Goal: Task Accomplishment & Management: Manage account settings

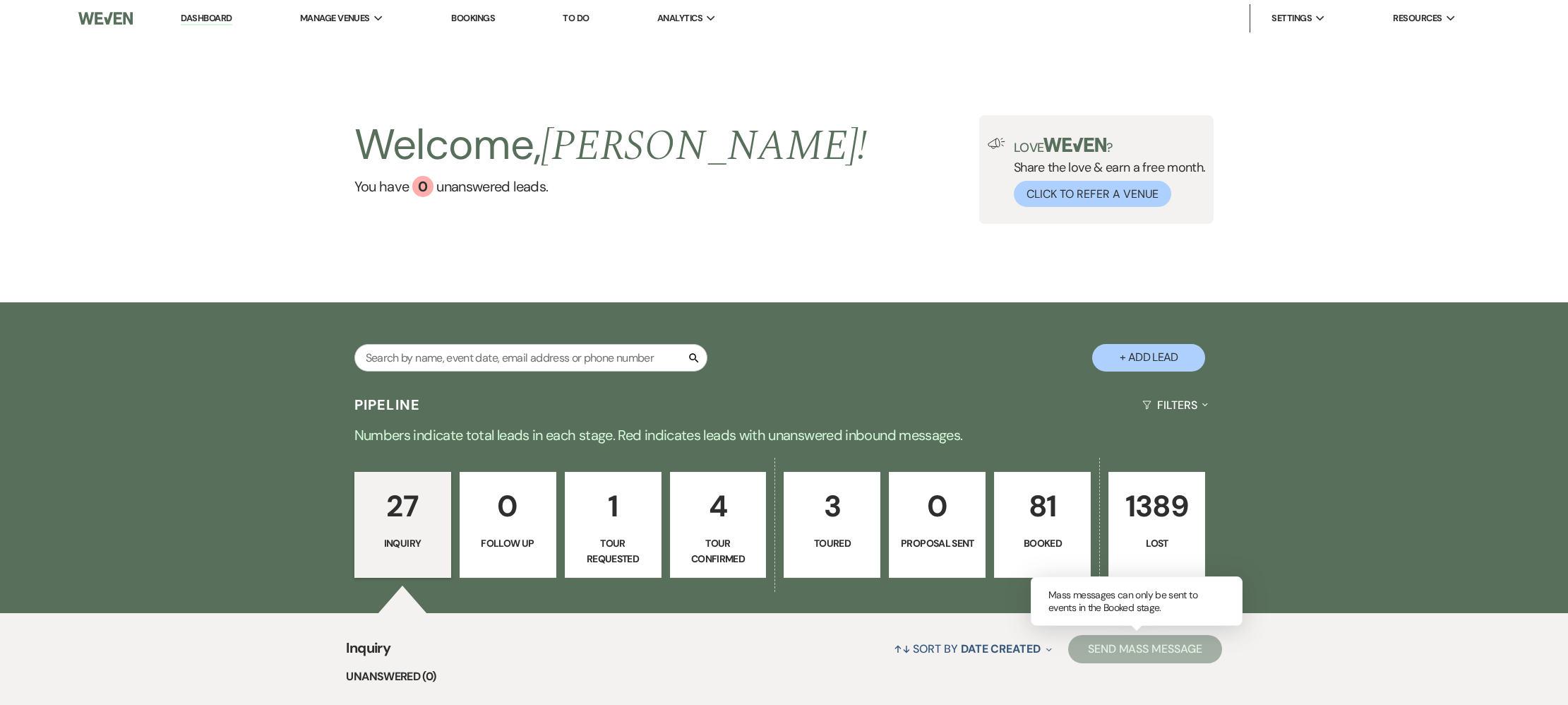
click at [850, 533] on link "3 Toured" at bounding box center [831, 525] width 96 height 106
select select "5"
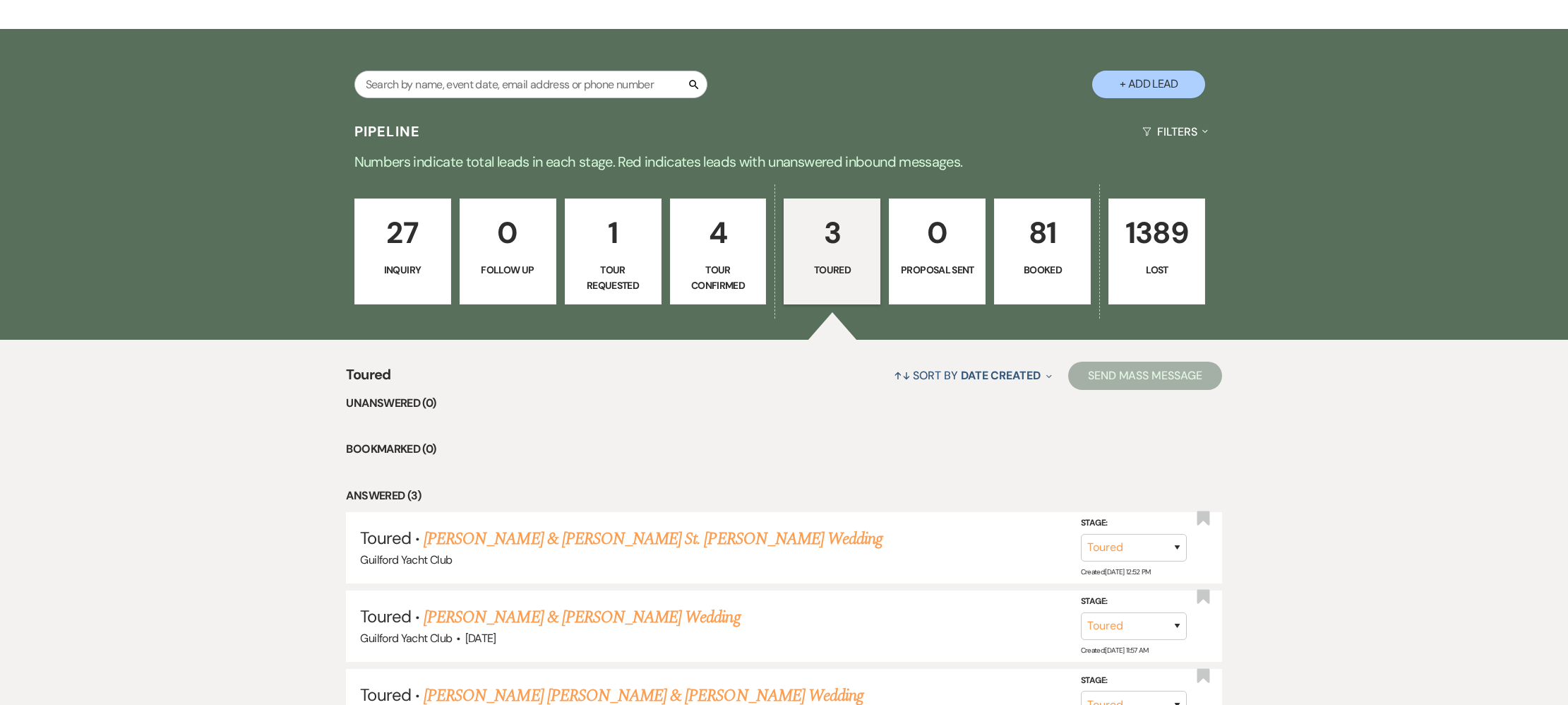
scroll to position [354, 0]
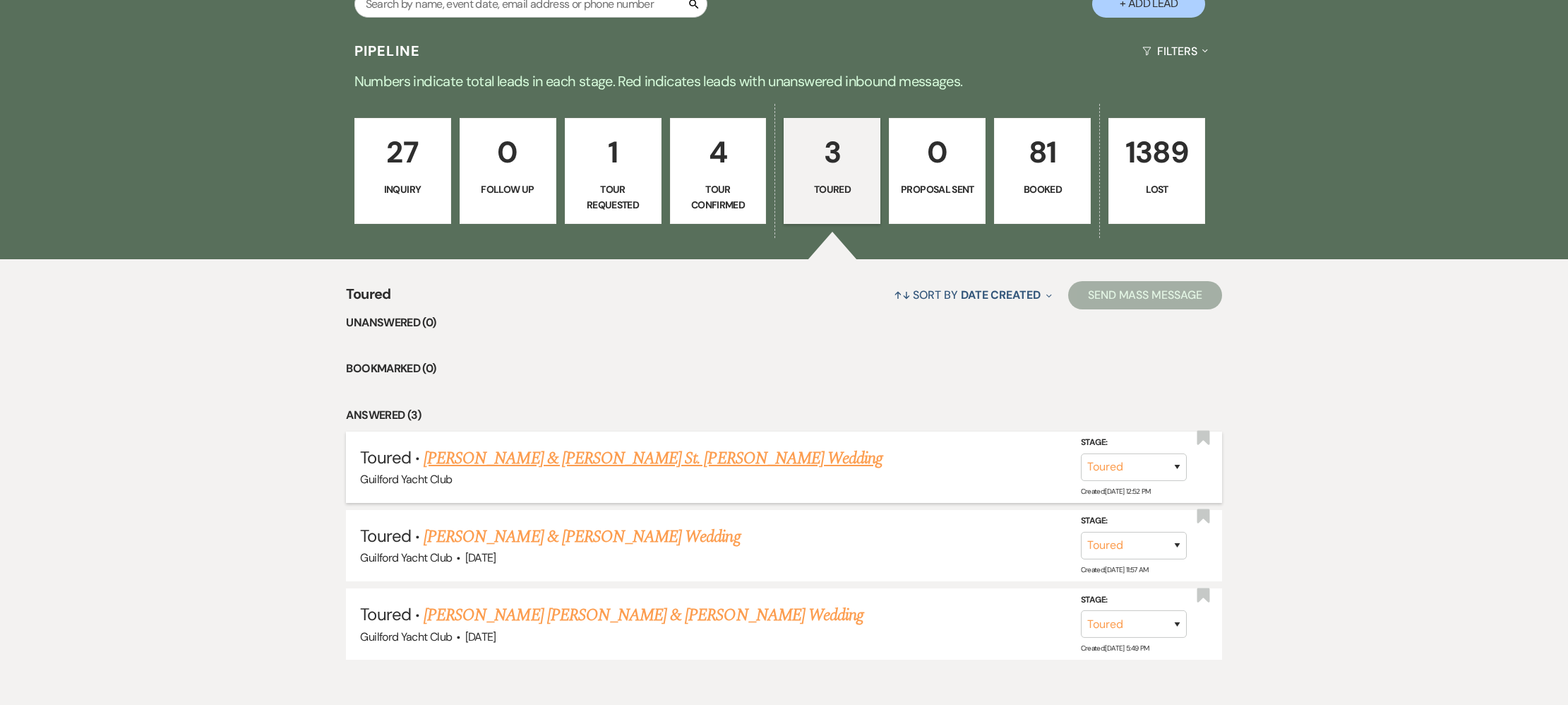
click at [518, 465] on link "[PERSON_NAME] & [PERSON_NAME] St. [PERSON_NAME] Wedding" at bounding box center [653, 458] width 459 height 25
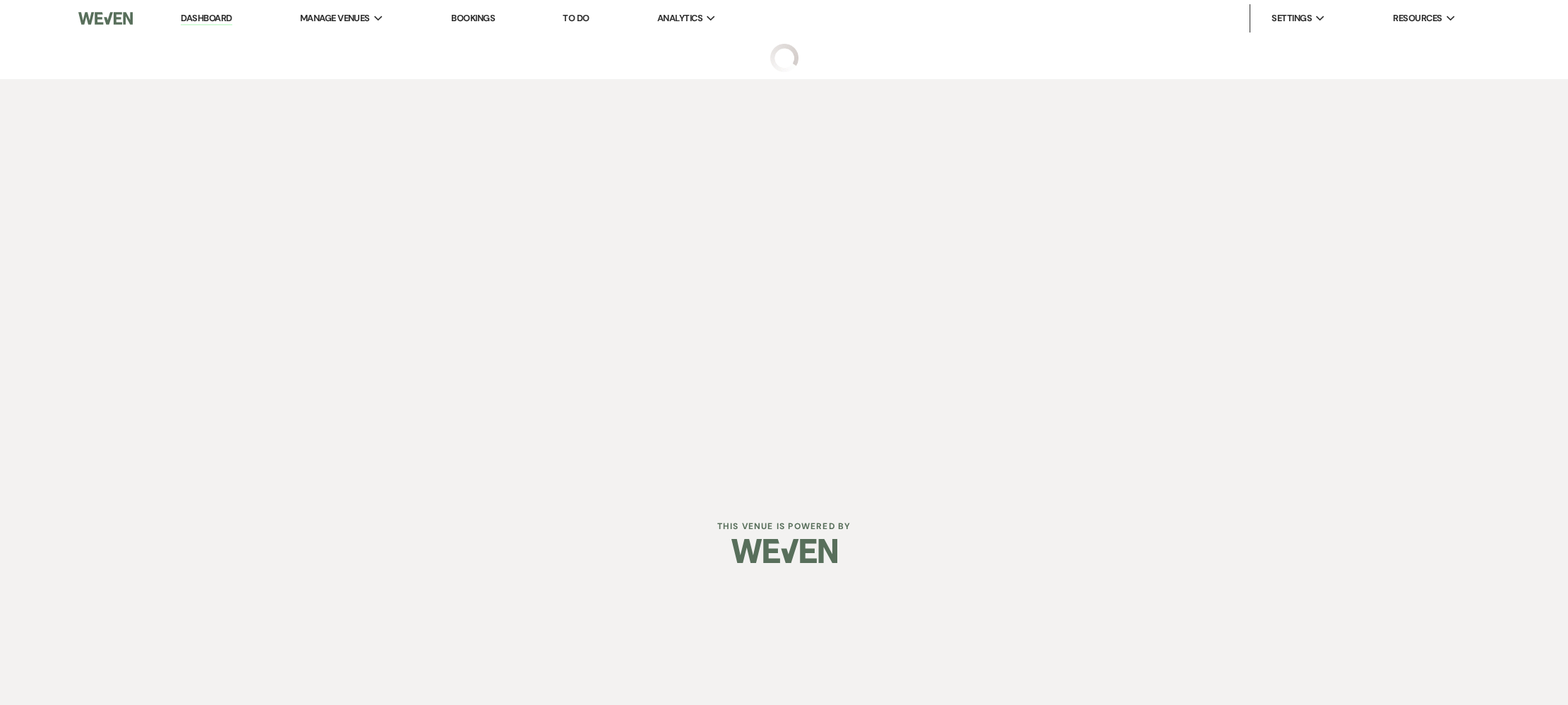
select select "5"
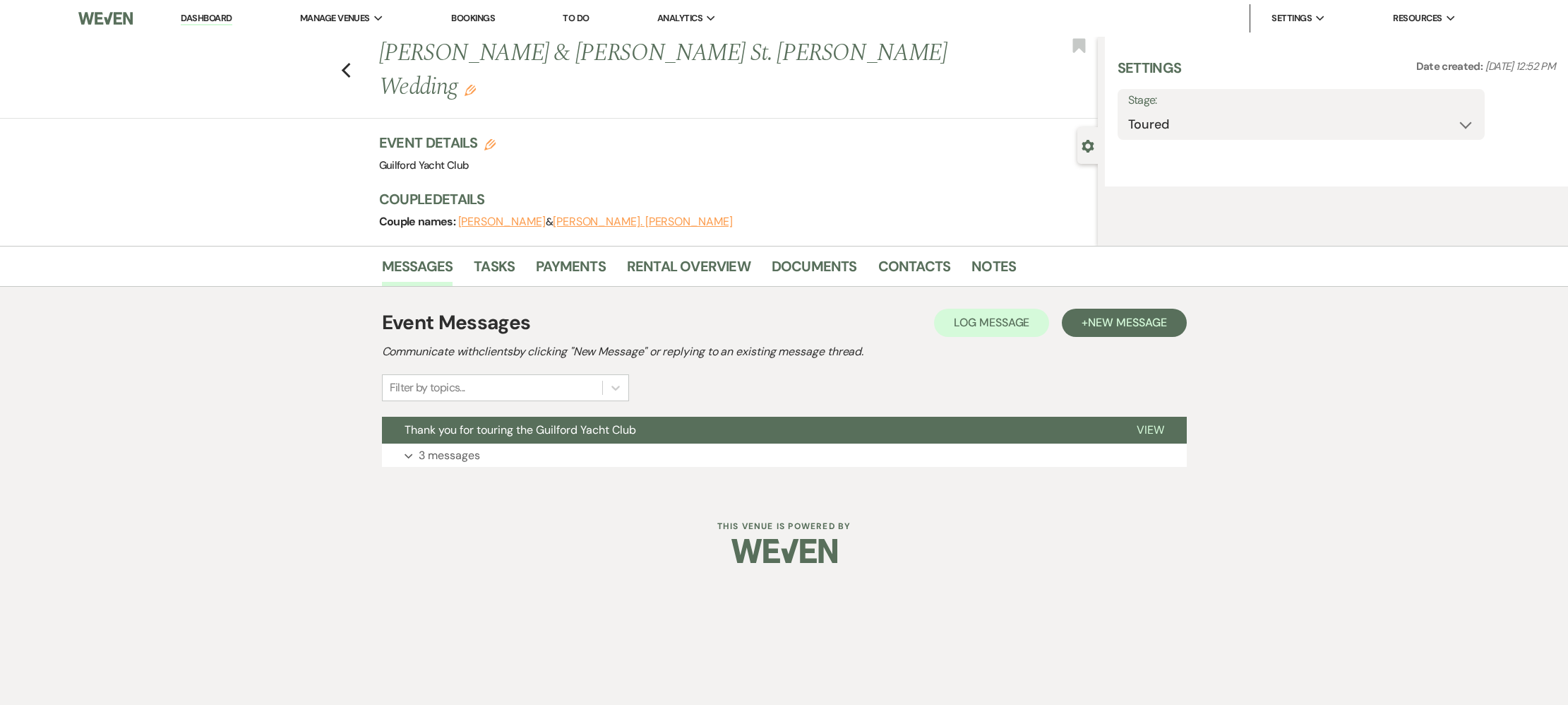
select select "5"
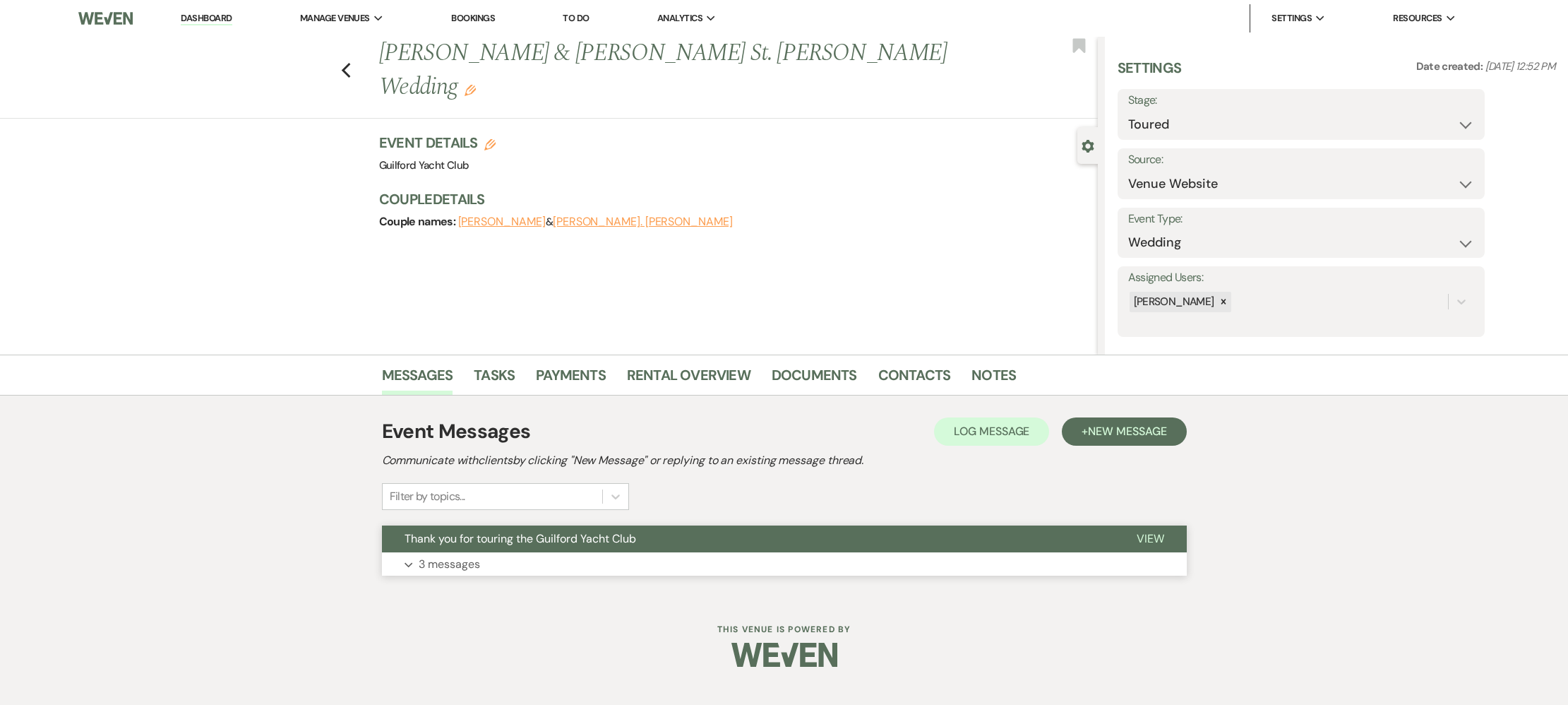
click at [1144, 538] on span "View" at bounding box center [1150, 538] width 28 height 14
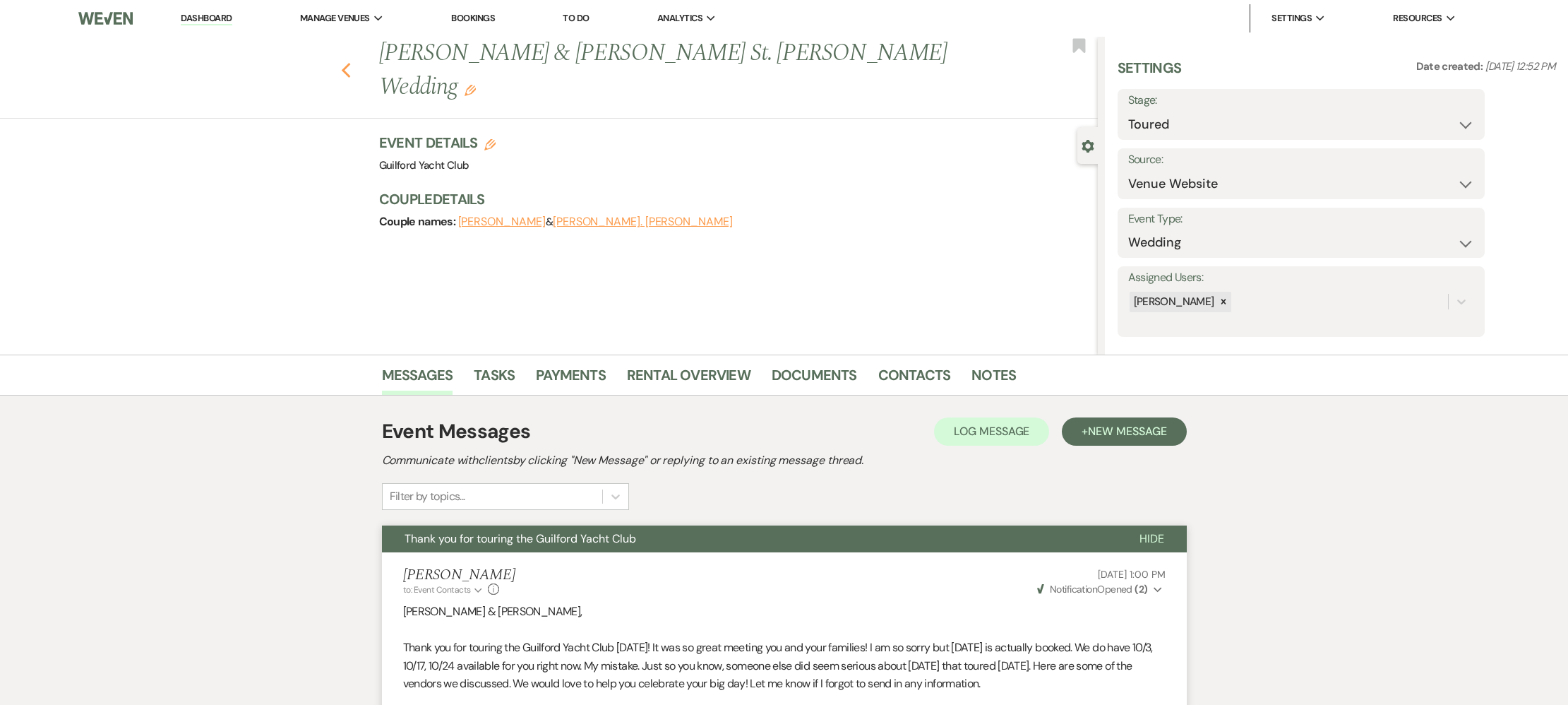
click at [346, 62] on icon "Previous" at bounding box center [347, 70] width 11 height 17
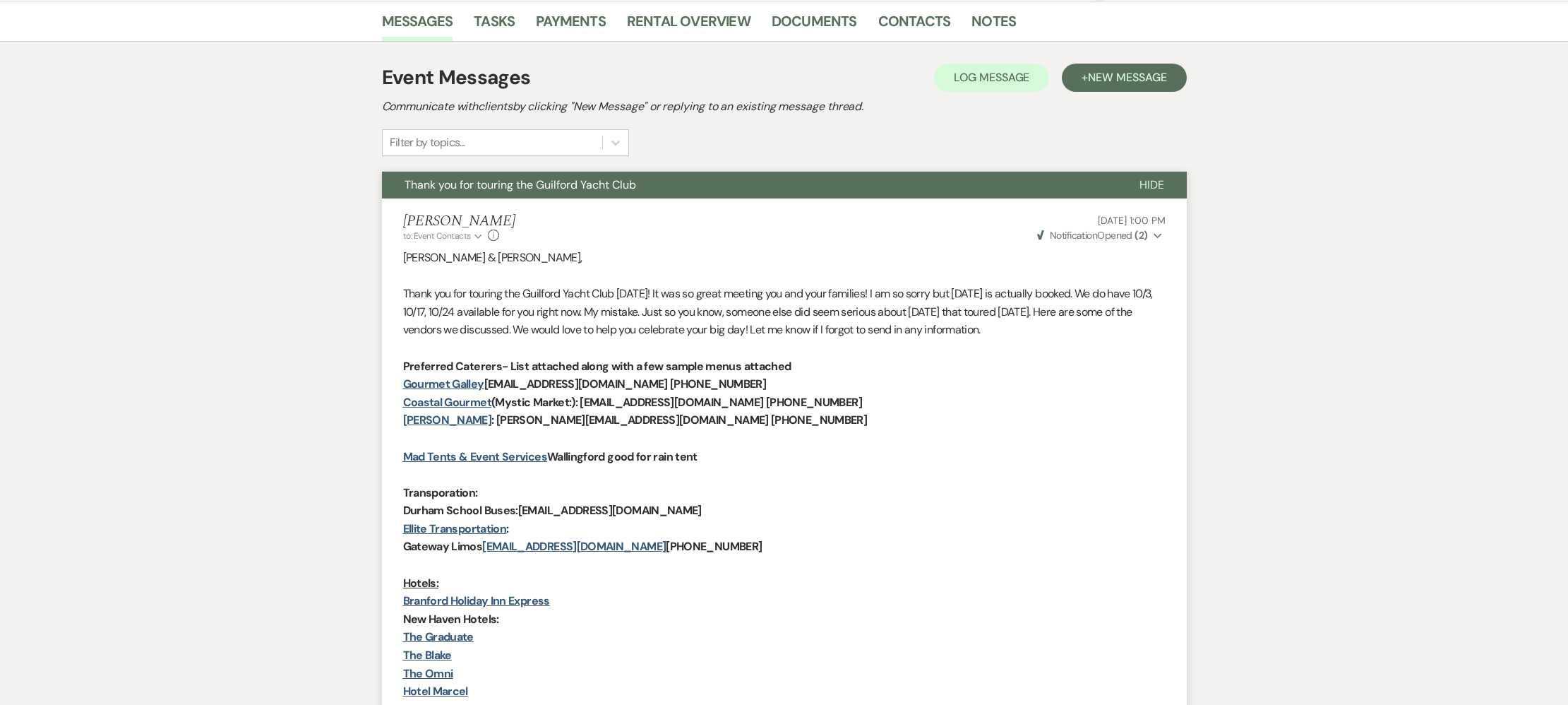
select select "5"
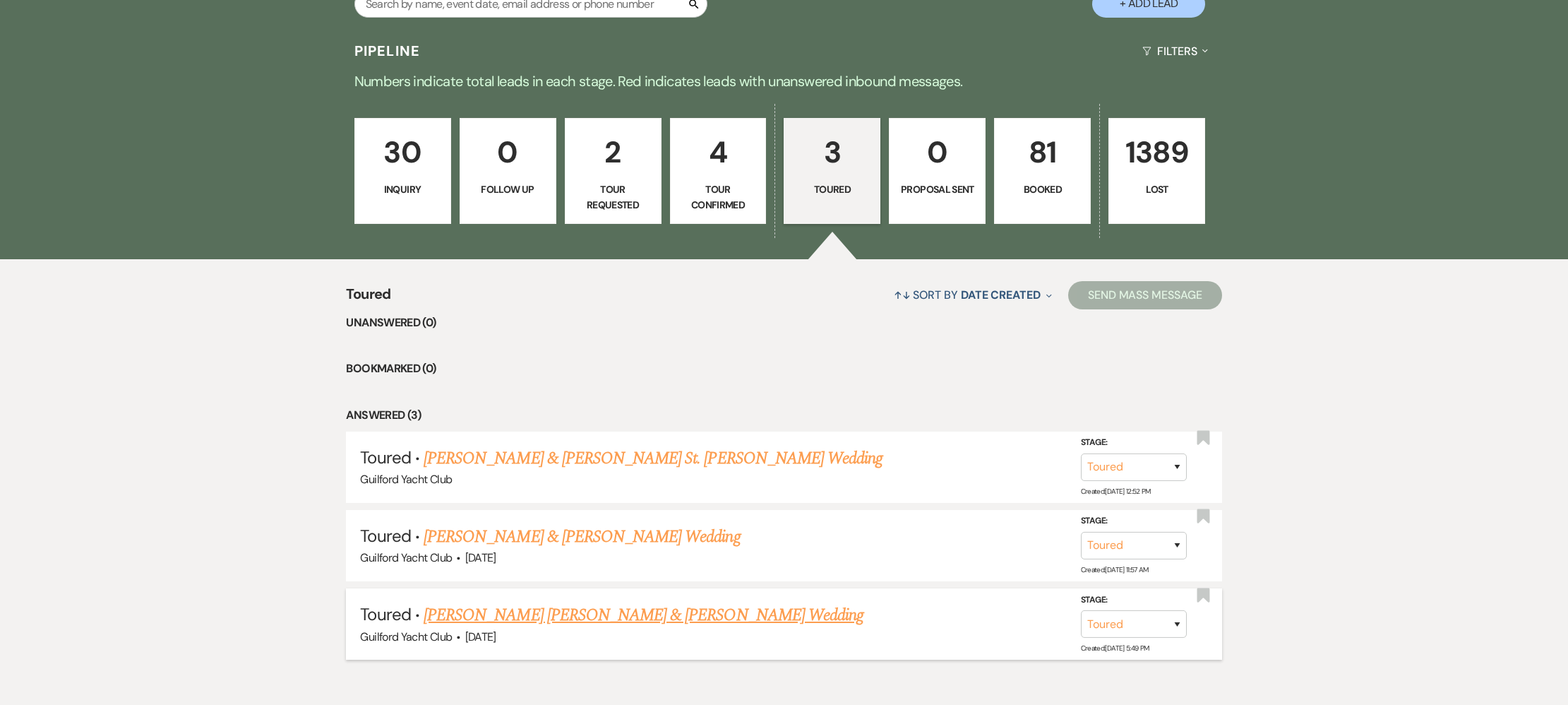
click at [575, 616] on link "[PERSON_NAME] [PERSON_NAME] & [PERSON_NAME] Wedding" at bounding box center [644, 615] width 440 height 25
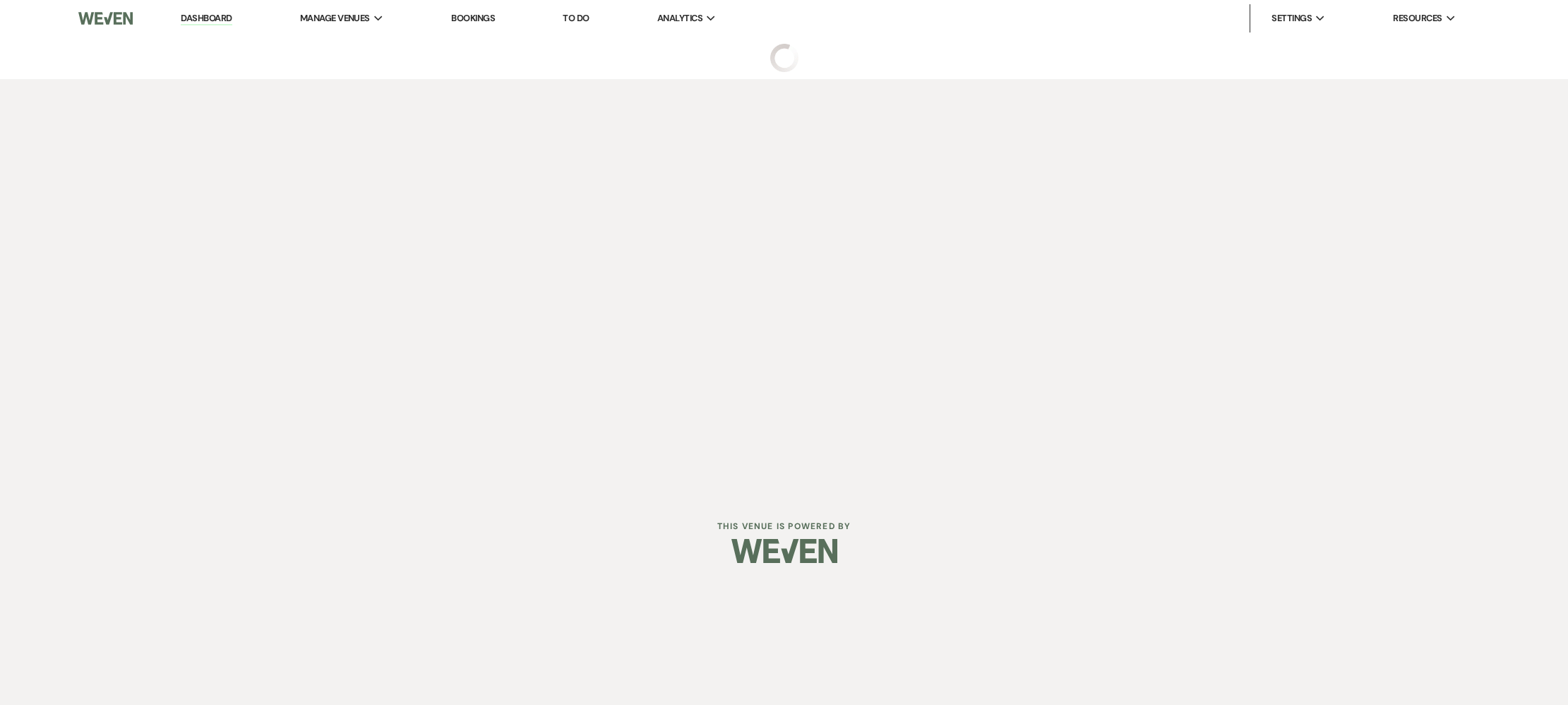
select select "5"
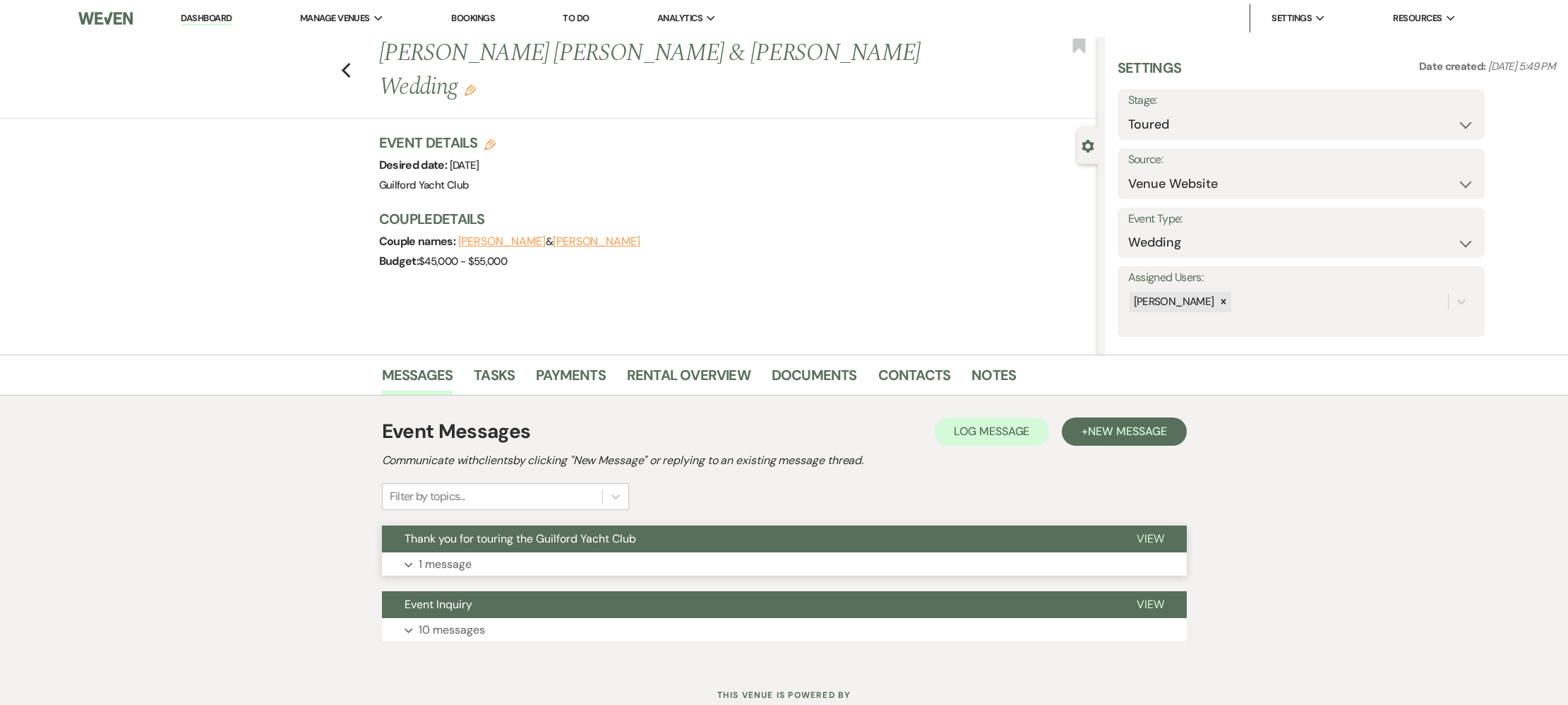
drag, startPoint x: 1151, startPoint y: 535, endPoint x: 1101, endPoint y: 529, distance: 50.4
click at [1151, 535] on span "View" at bounding box center [1150, 538] width 28 height 14
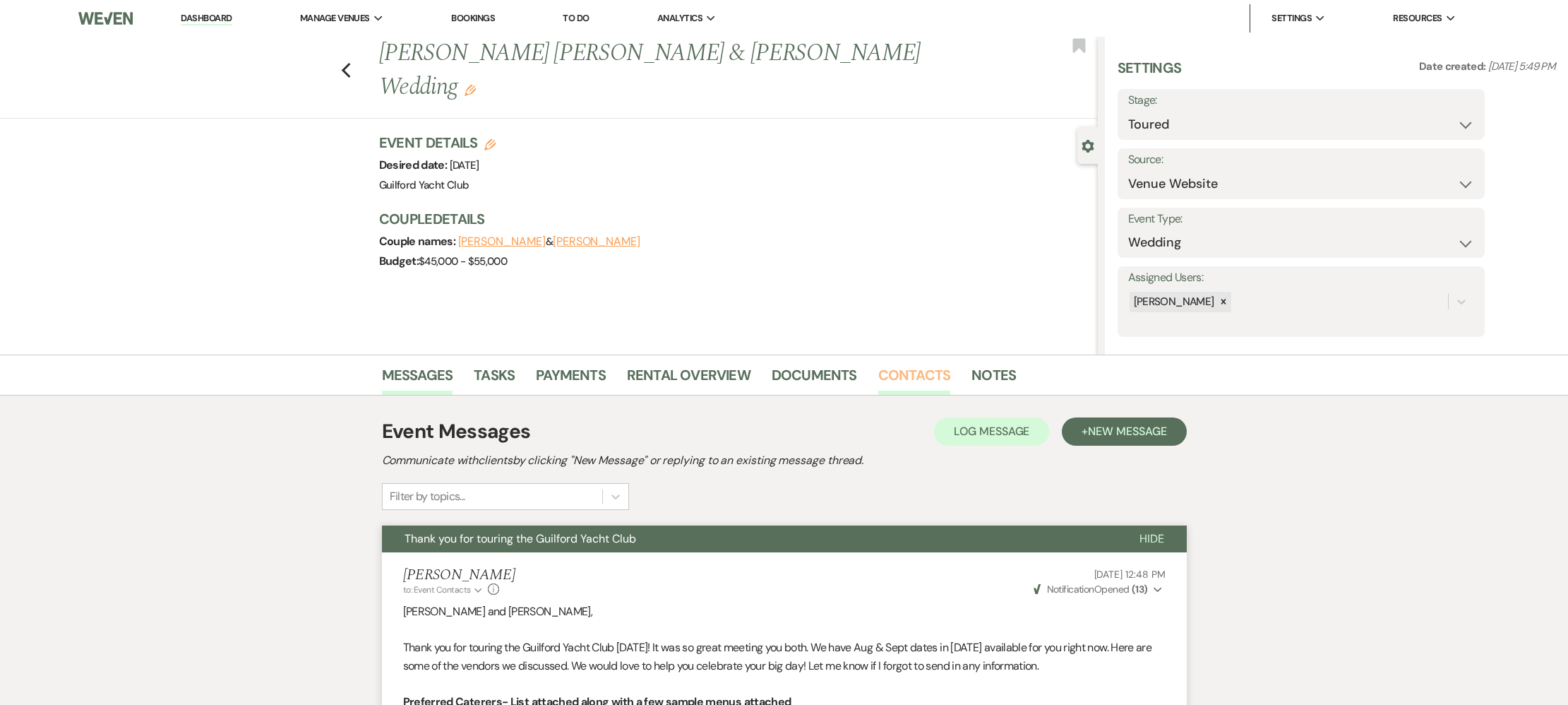
click at [912, 378] on link "Contacts" at bounding box center [915, 379] width 73 height 32
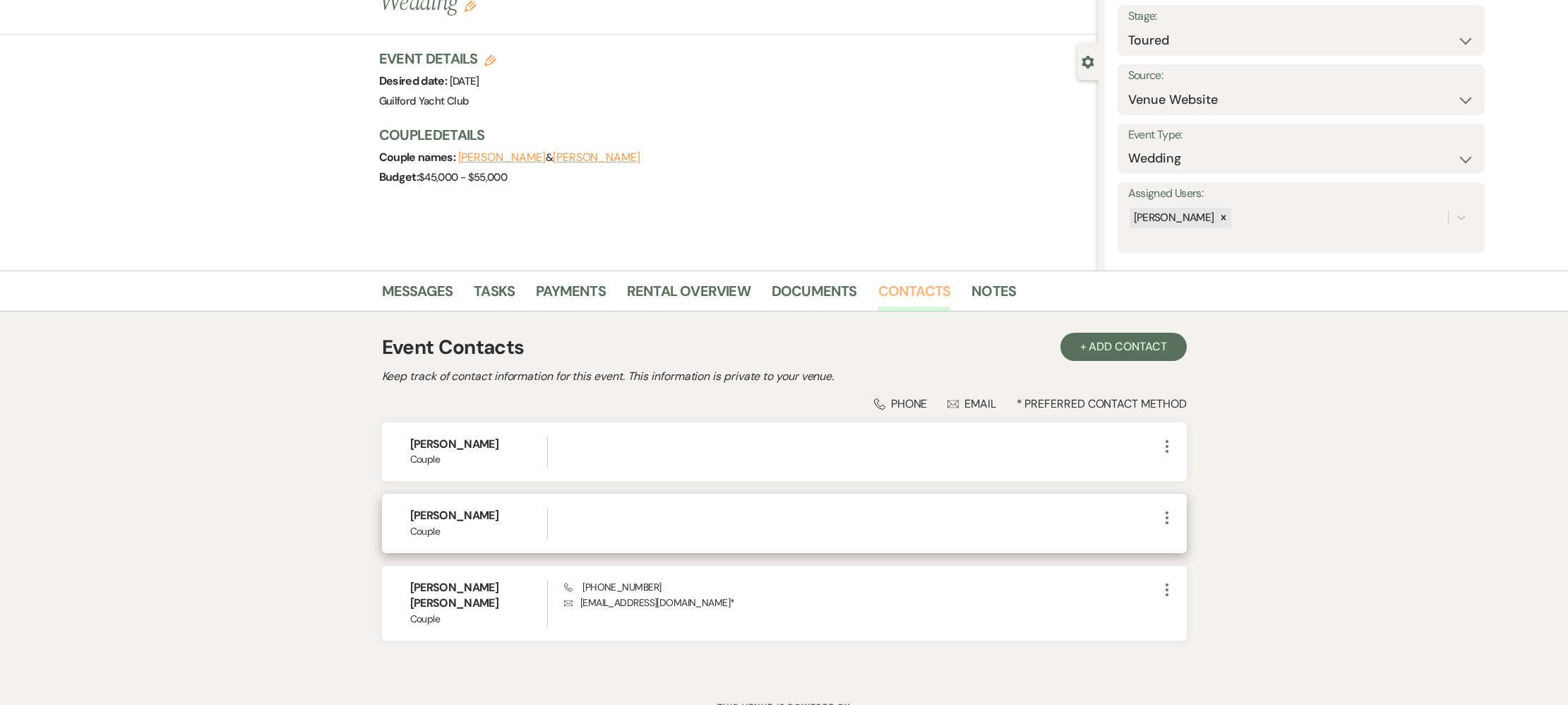
scroll to position [86, 0]
